Goal: Information Seeking & Learning: Find specific fact

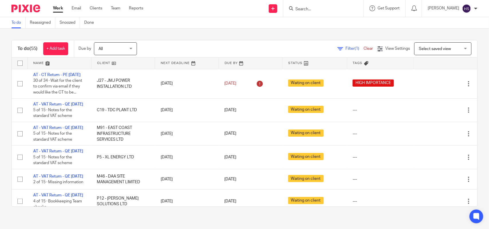
scroll to position [143, 0]
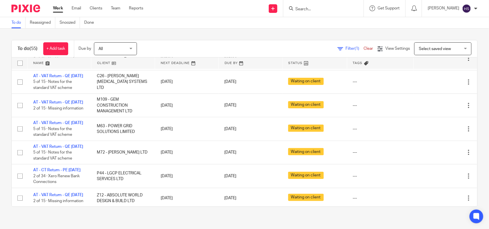
click at [71, 9] on ul "Work Email Clients Team Reports" at bounding box center [102, 8] width 99 height 6
click at [77, 9] on link "Email" at bounding box center [76, 8] width 9 height 6
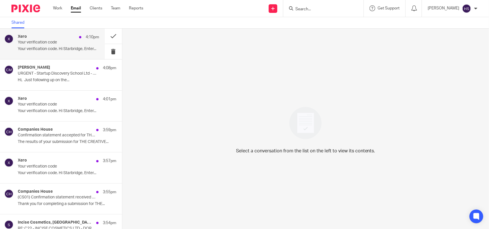
click at [56, 45] on div "Xero 4:10pm Your verification code Your verification code. Hi Starbridge, Enter…" at bounding box center [58, 43] width 81 height 19
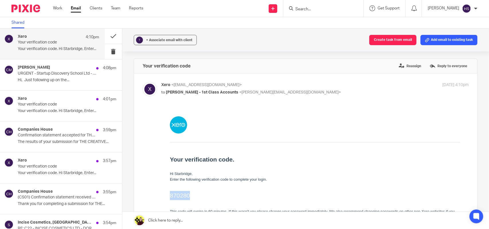
drag, startPoint x: 170, startPoint y: 195, endPoint x: 190, endPoint y: 195, distance: 20.0
click at [190, 195] on h2 "870280" at bounding box center [314, 195] width 290 height 9
copy h2 "870280"
click at [56, 11] on link "Work" at bounding box center [57, 8] width 9 height 6
